Goal: Information Seeking & Learning: Learn about a topic

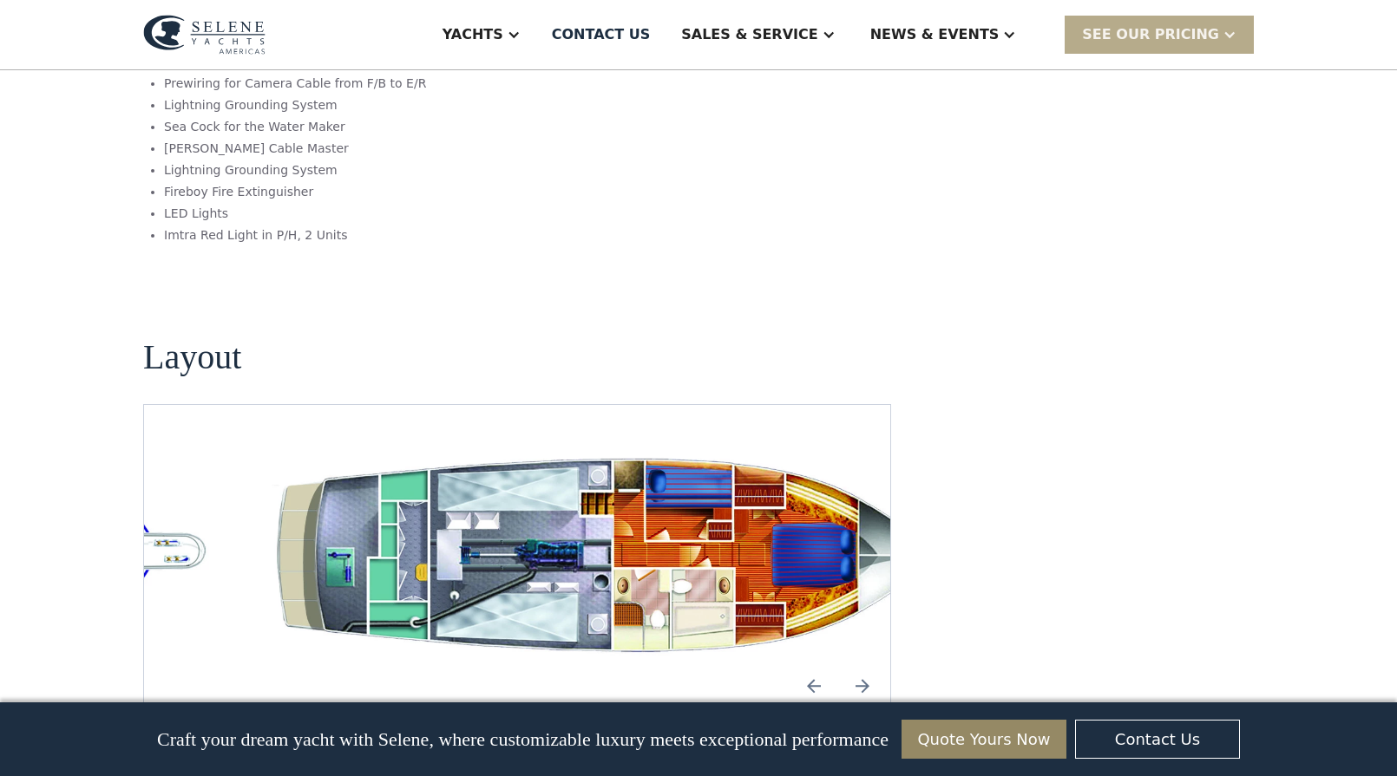
scroll to position [3123, 0]
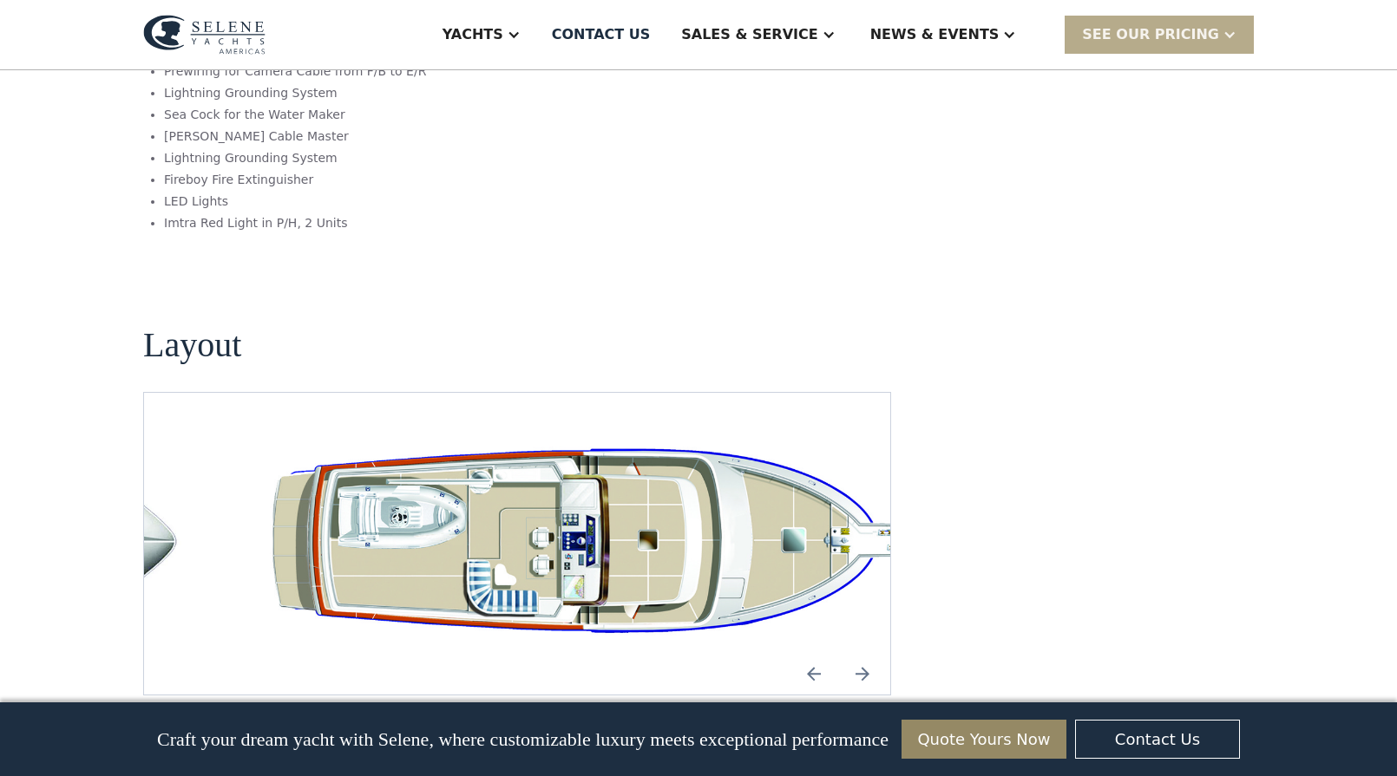
click at [809, 653] on img "Previous slide" at bounding box center [814, 674] width 42 height 42
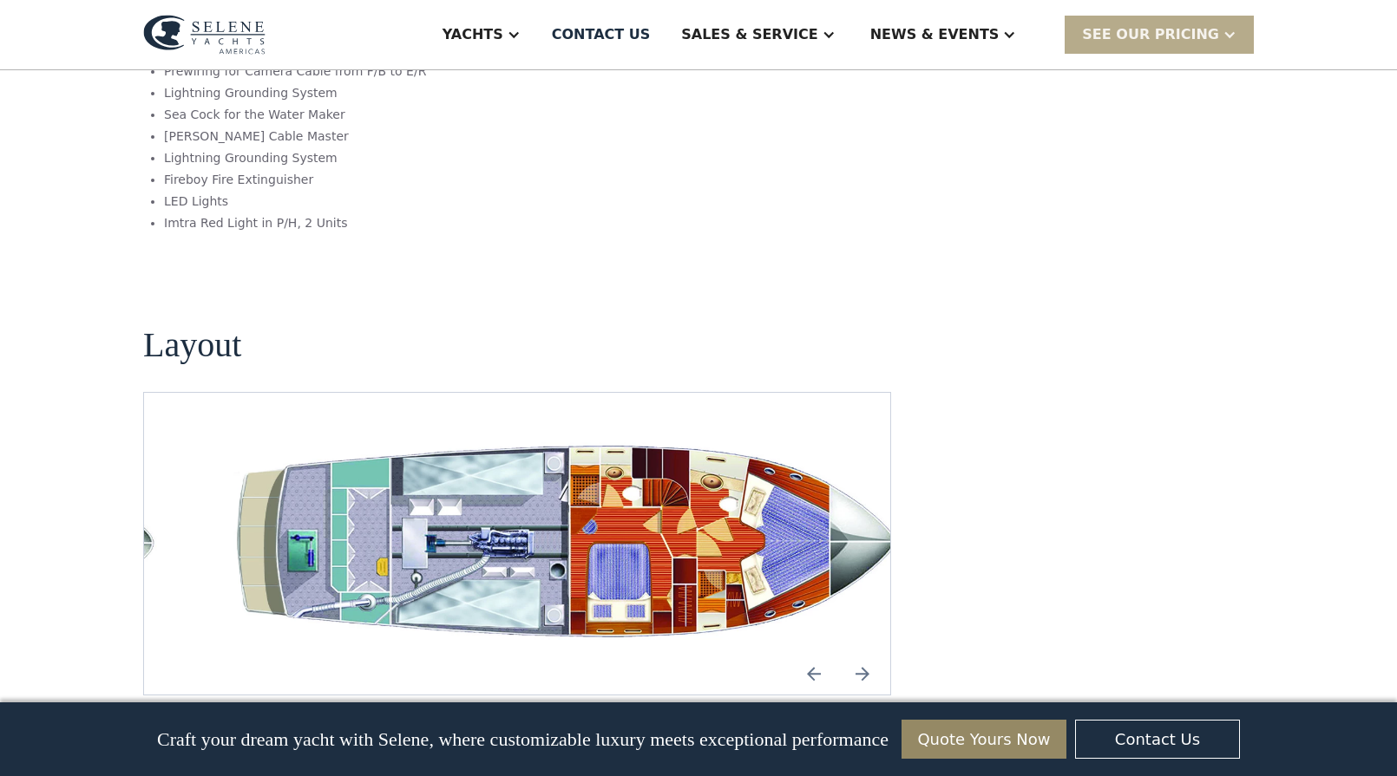
click at [809, 653] on img "Previous slide" at bounding box center [814, 674] width 42 height 42
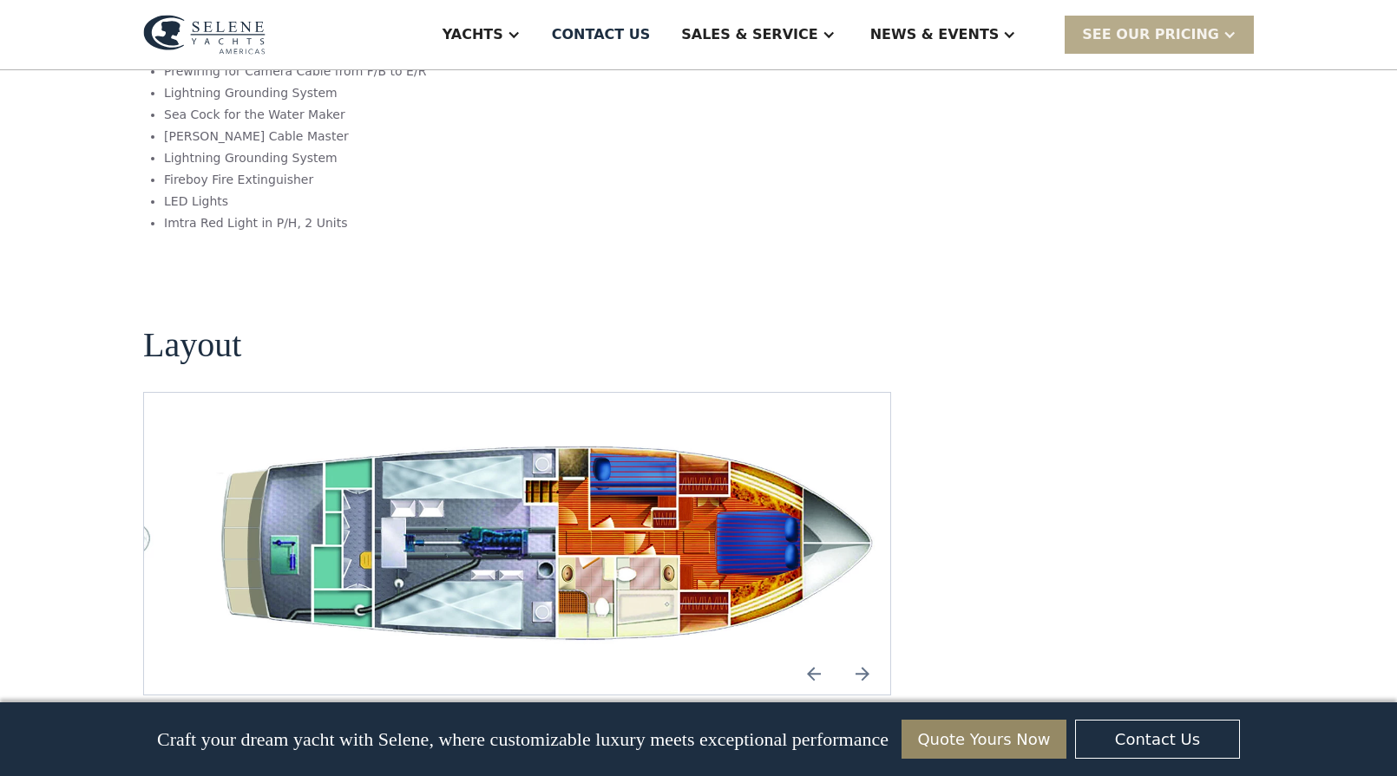
click at [860, 653] on img "Next slide" at bounding box center [862, 674] width 42 height 42
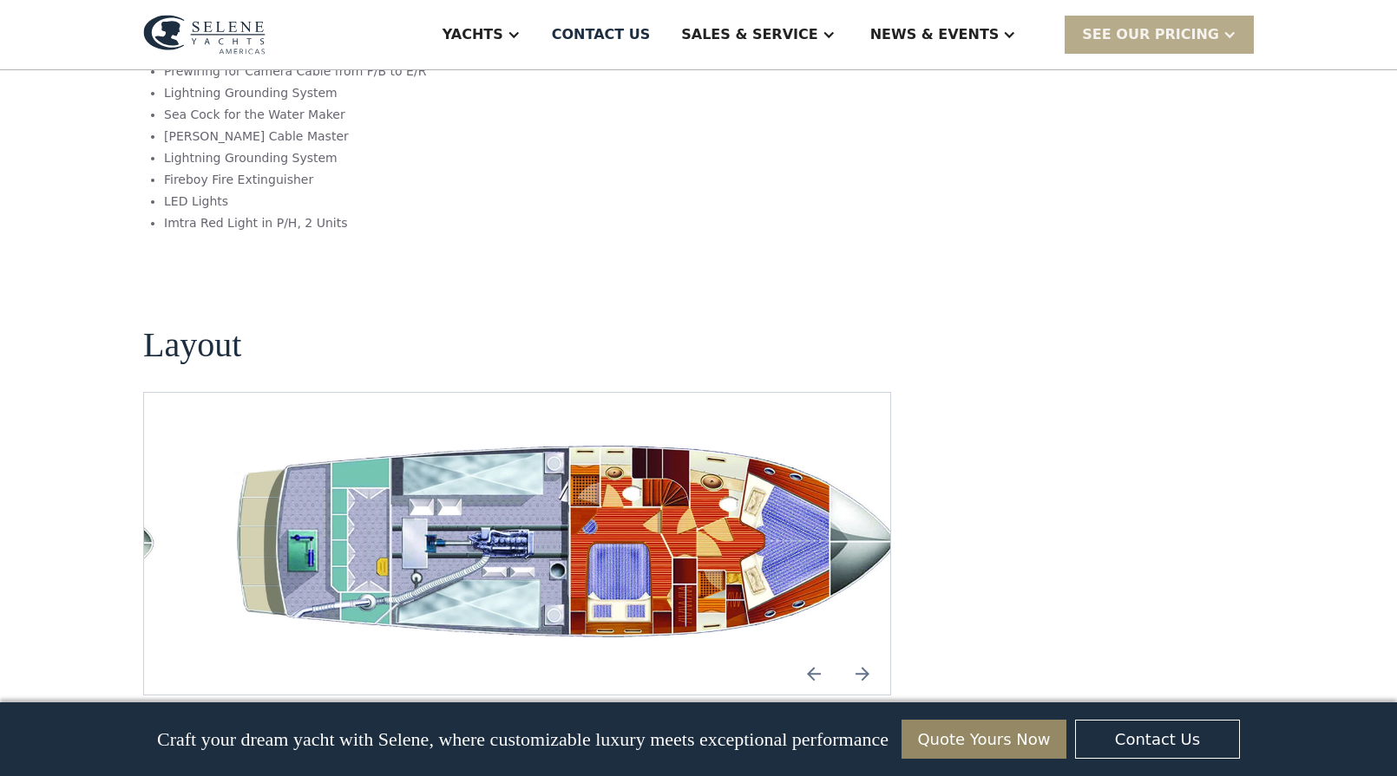
click at [818, 653] on img "Previous slide" at bounding box center [814, 674] width 42 height 42
click at [865, 653] on img "Next slide" at bounding box center [862, 674] width 42 height 42
click at [824, 653] on img "Previous slide" at bounding box center [814, 674] width 42 height 42
click at [862, 653] on img "Next slide" at bounding box center [862, 674] width 42 height 42
click at [816, 653] on img "Previous slide" at bounding box center [814, 674] width 42 height 42
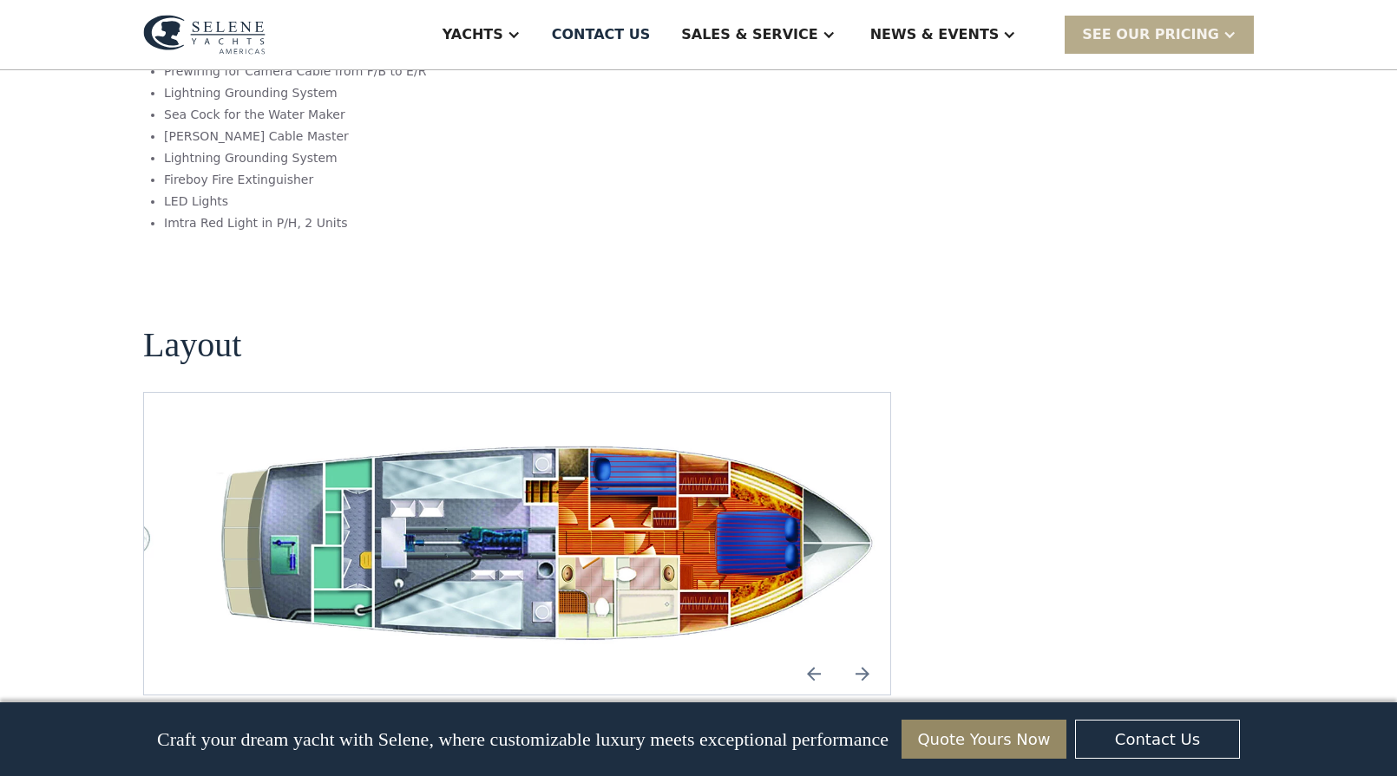
click at [861, 653] on img "Next slide" at bounding box center [862, 674] width 42 height 42
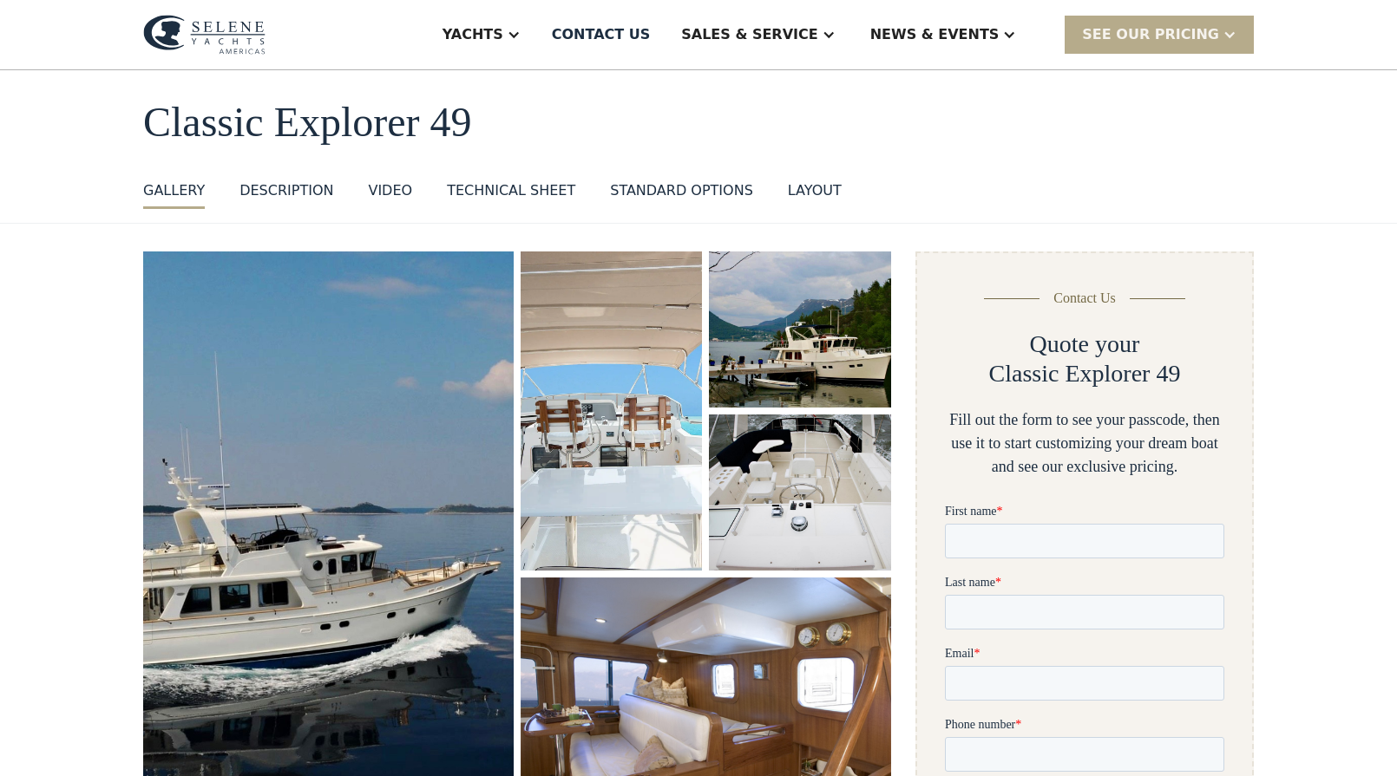
scroll to position [75, 0]
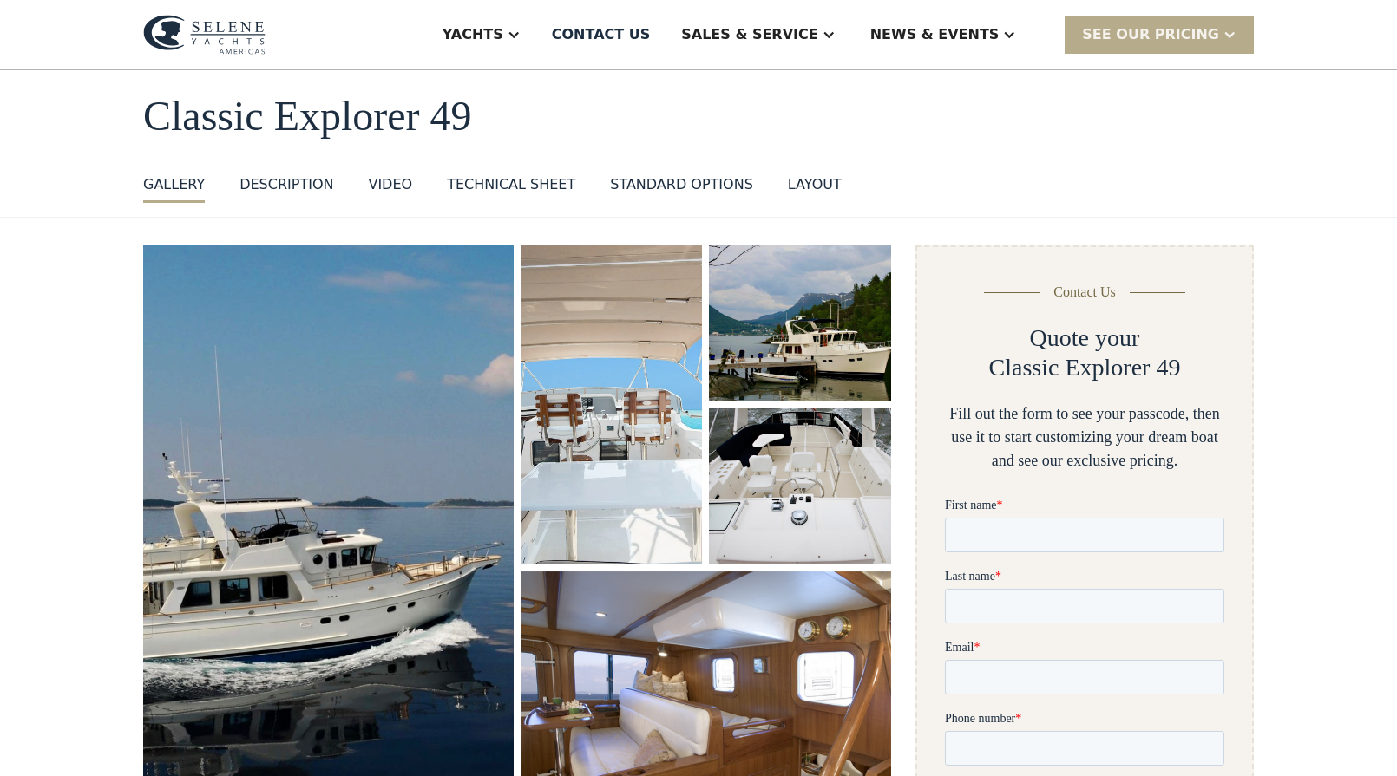
click at [809, 182] on div "layout" at bounding box center [815, 184] width 54 height 21
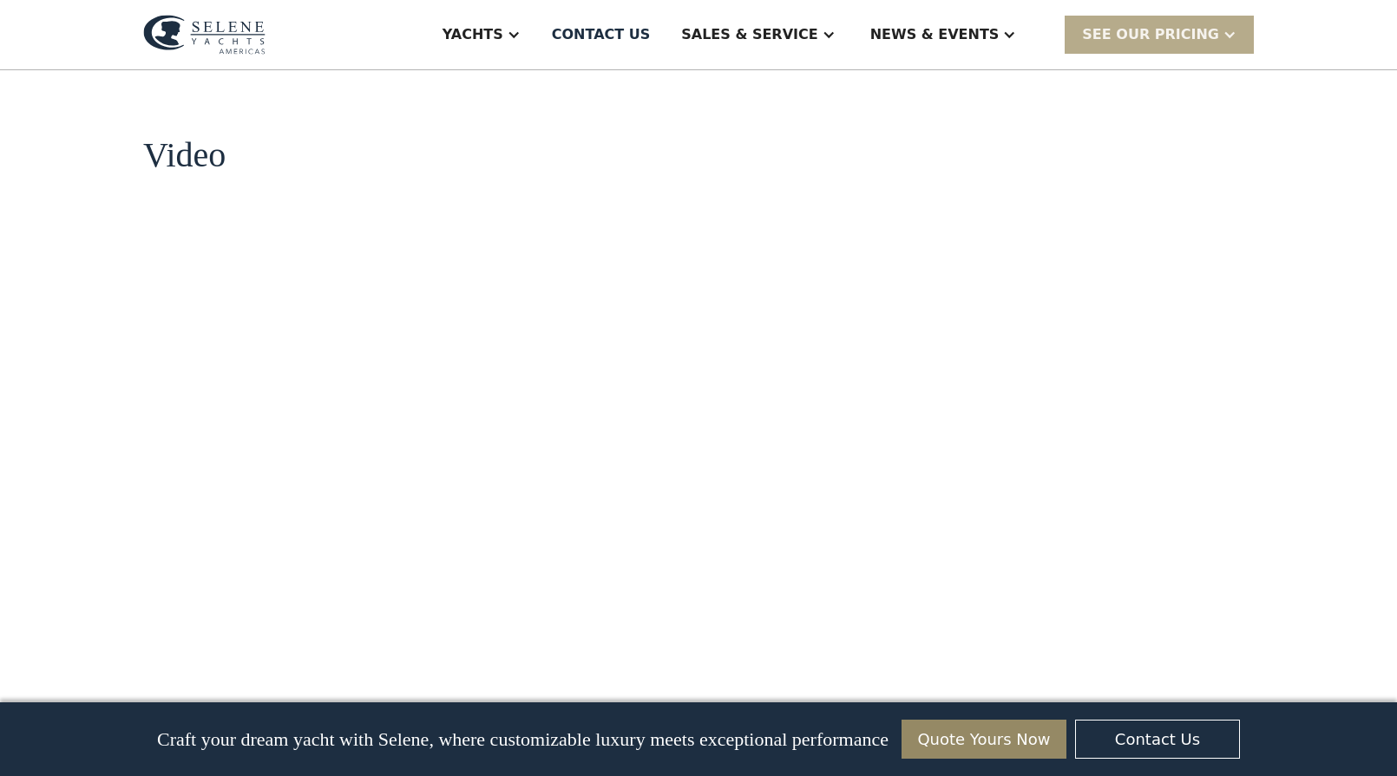
scroll to position [1755, 0]
click at [1222, 40] on div at bounding box center [1229, 35] width 14 height 14
click at [1123, 272] on div "**********" at bounding box center [1084, 314] width 338 height 3498
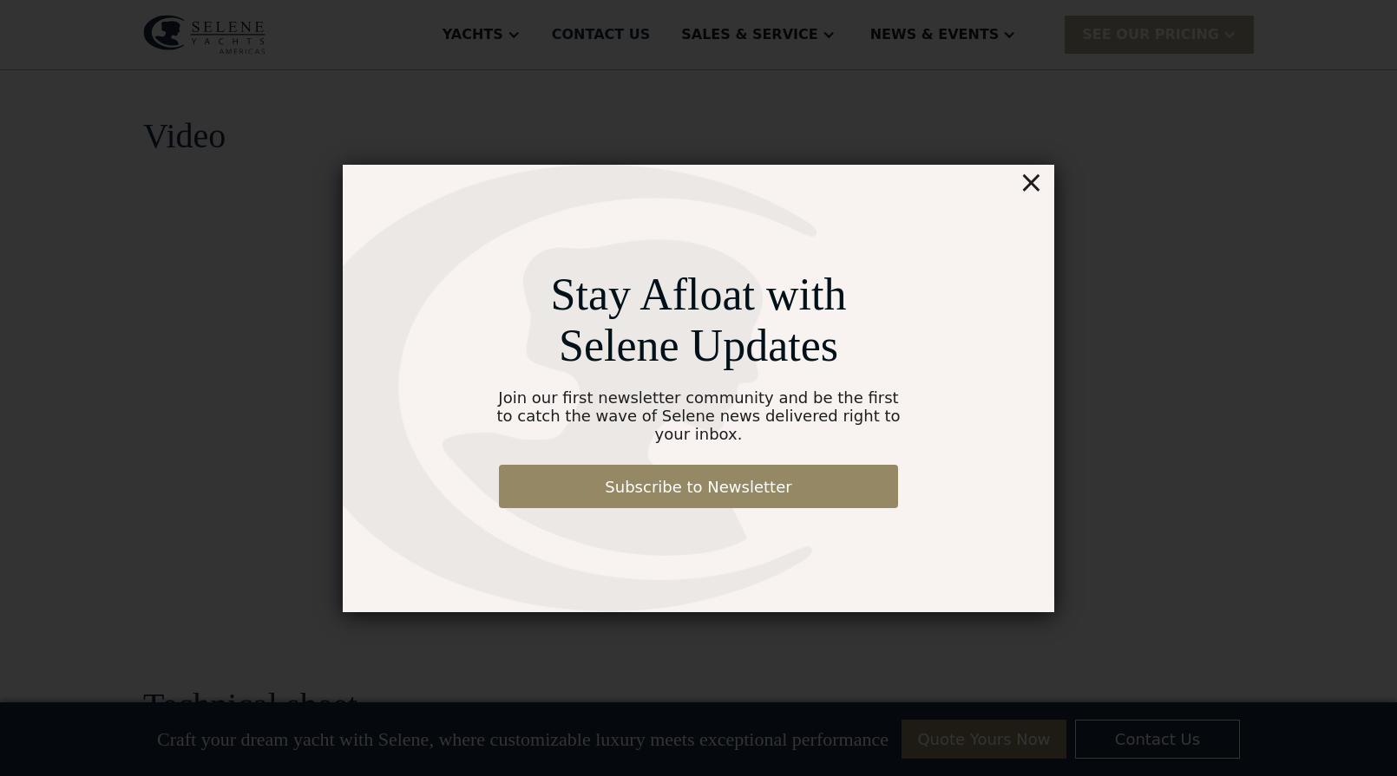
click at [1031, 192] on div "×" at bounding box center [1030, 182] width 25 height 35
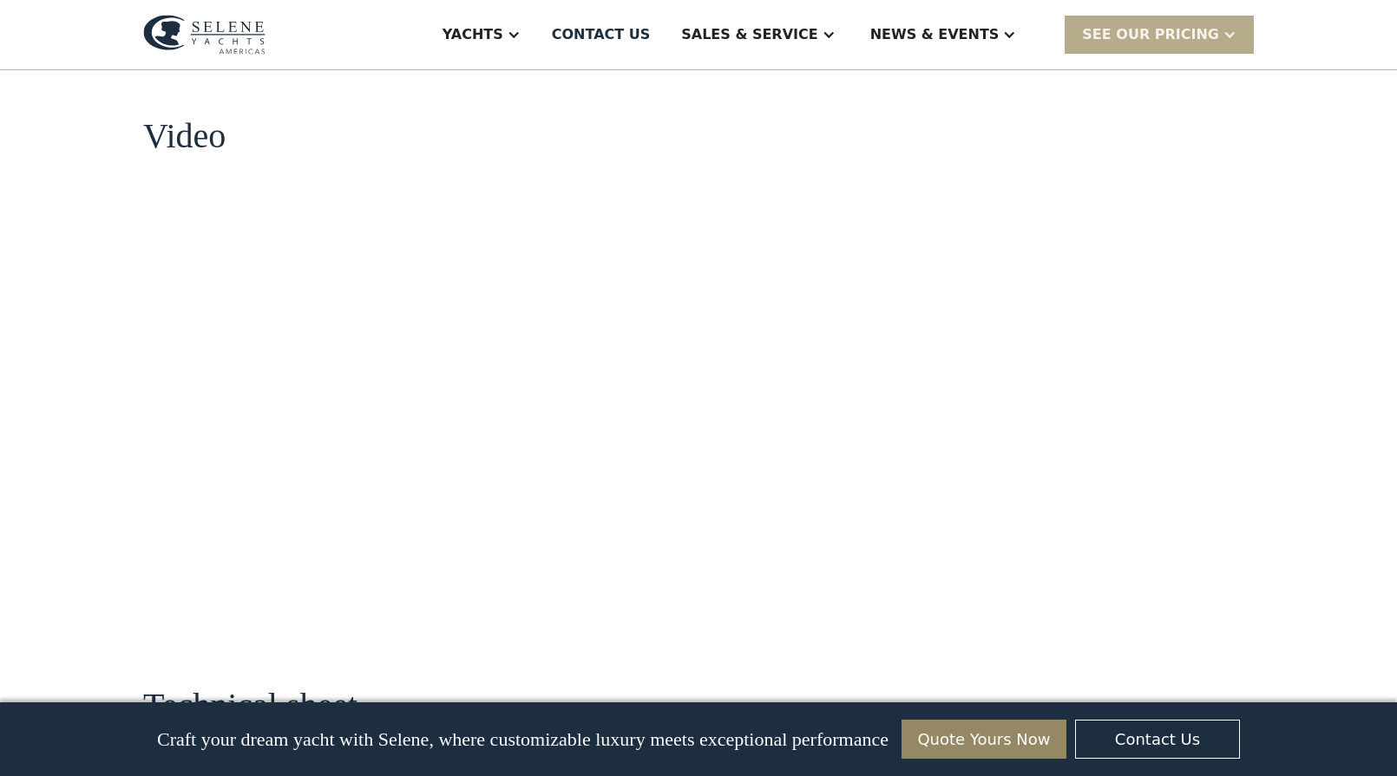
click at [95, 415] on div "No items found. No items found. Virtual Tour An Efficient Ocean Trawler The Sel…" at bounding box center [698, 369] width 1397 height 3665
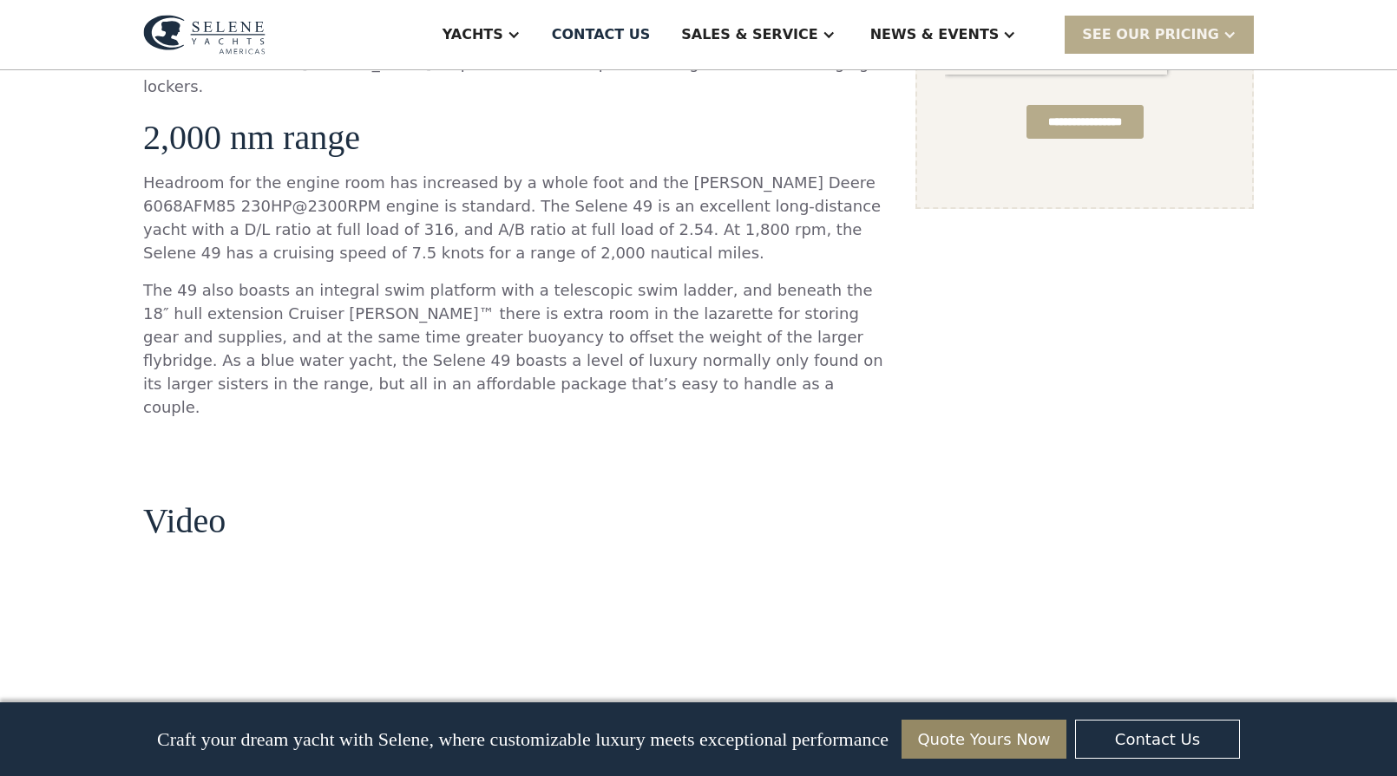
scroll to position [1325, 0]
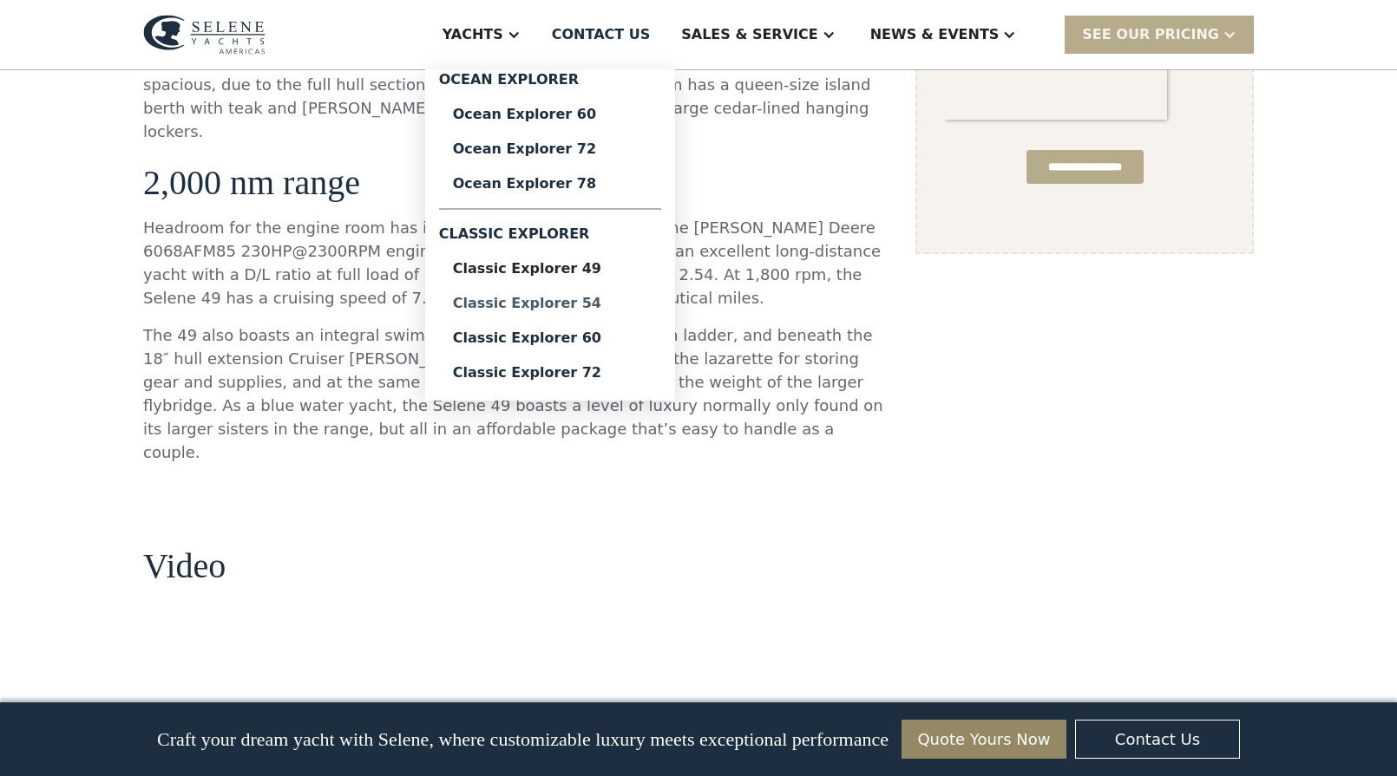
click at [603, 303] on div "Classic Explorer 54" at bounding box center [550, 304] width 194 height 14
